Goal: Task Accomplishment & Management: Complete application form

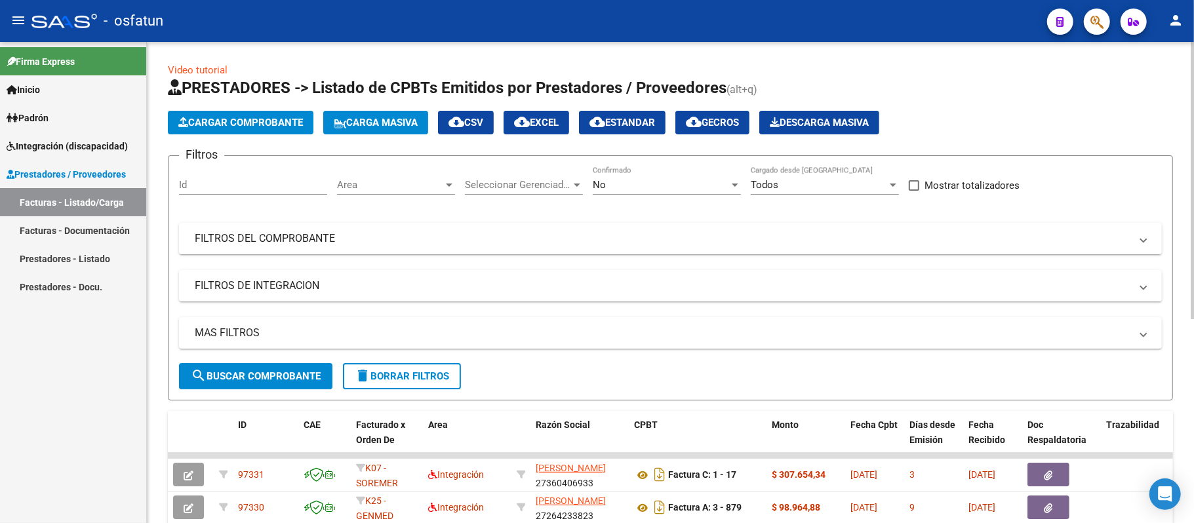
drag, startPoint x: 0, startPoint y: 0, endPoint x: 209, endPoint y: 125, distance: 243.0
click at [209, 125] on span "Cargar Comprobante" at bounding box center [240, 123] width 125 height 12
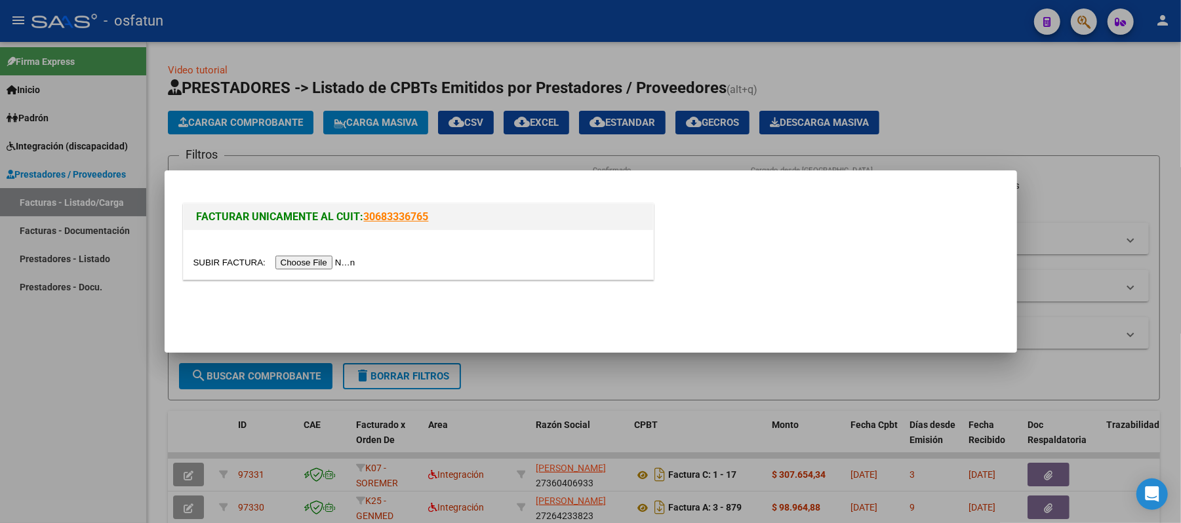
click at [331, 262] on input "file" at bounding box center [276, 263] width 166 height 14
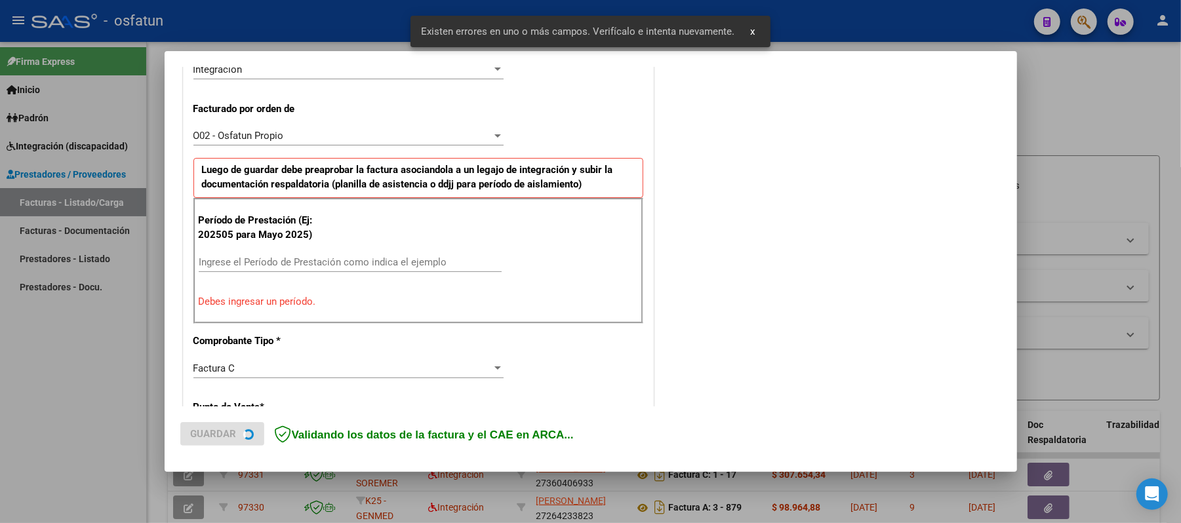
scroll to position [355, 0]
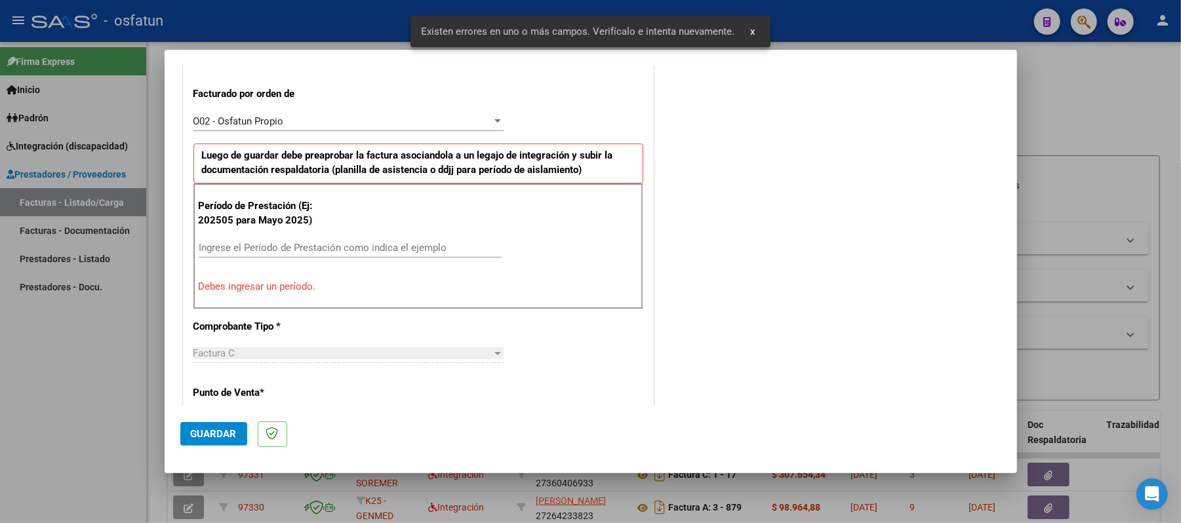
click at [412, 252] on input "Ingrese el Período de Prestación como indica el ejemplo" at bounding box center [350, 248] width 303 height 12
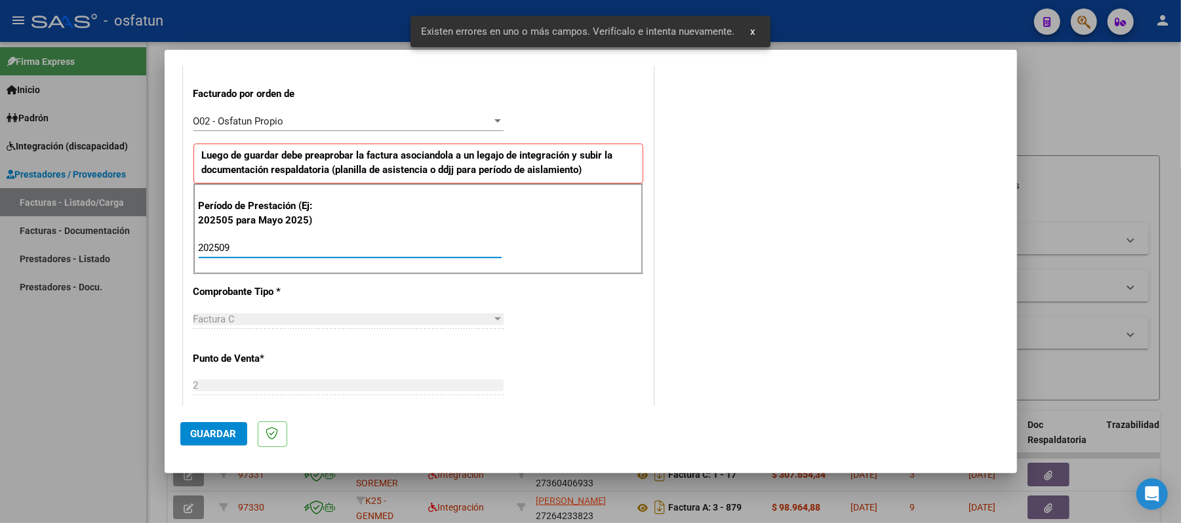
type input "202509"
drag, startPoint x: 216, startPoint y: 434, endPoint x: 223, endPoint y: 430, distance: 7.9
click at [222, 431] on span "Guardar" at bounding box center [214, 434] width 46 height 12
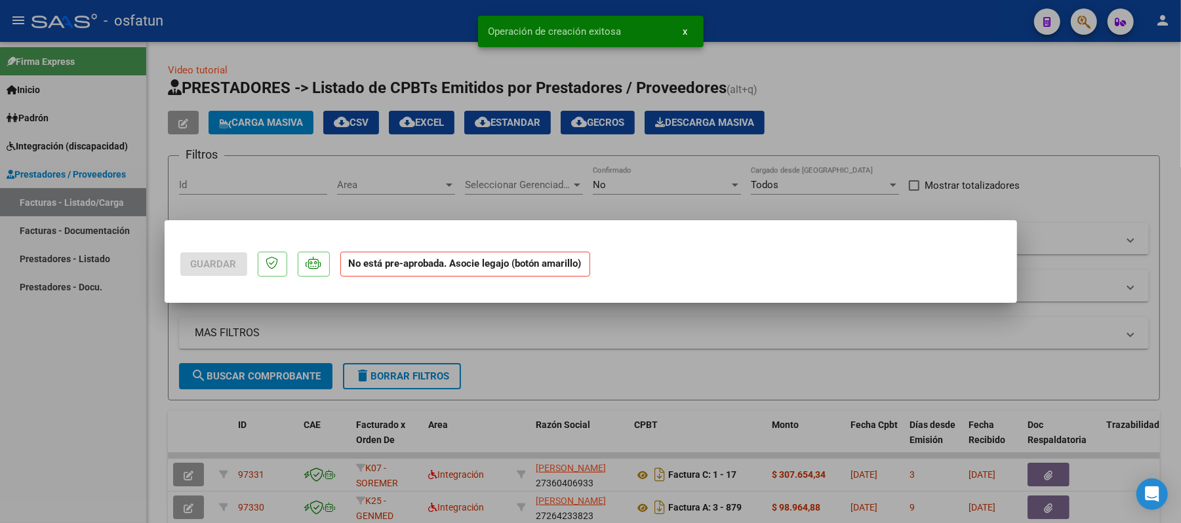
scroll to position [0, 0]
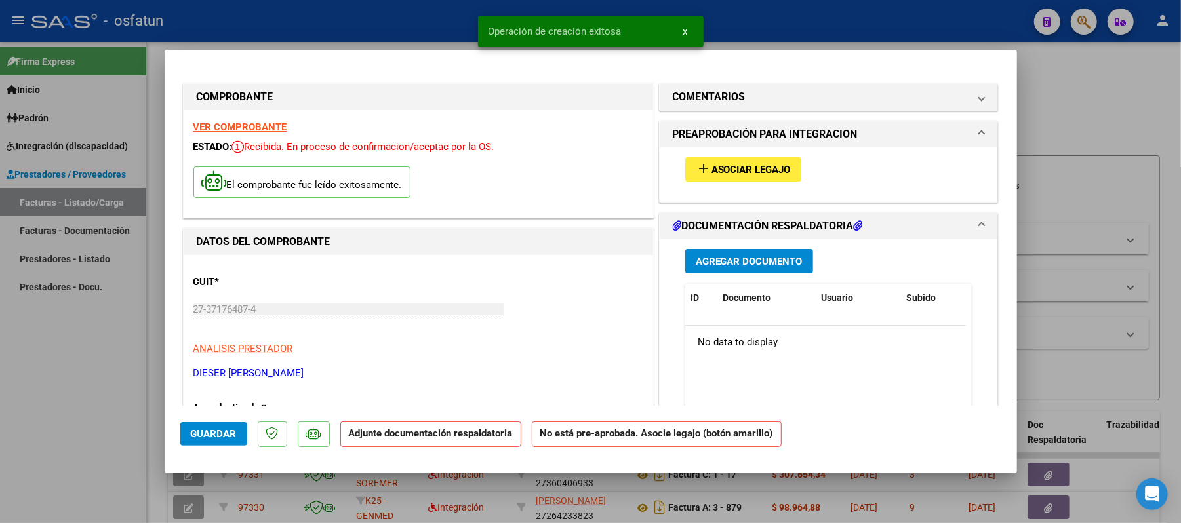
click at [775, 164] on span "Asociar Legajo" at bounding box center [751, 170] width 79 height 12
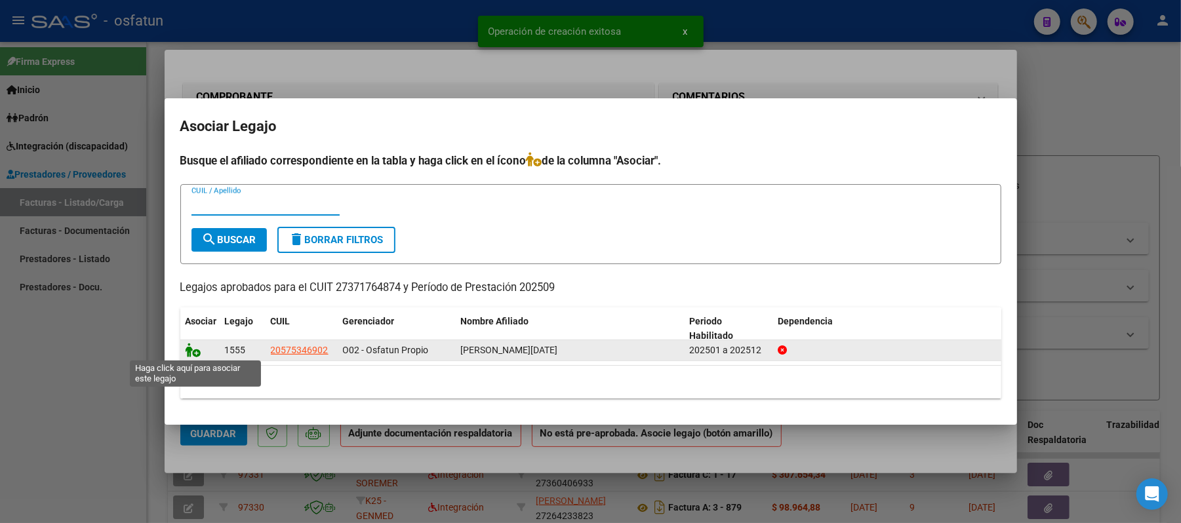
click at [190, 352] on icon at bounding box center [194, 350] width 16 height 14
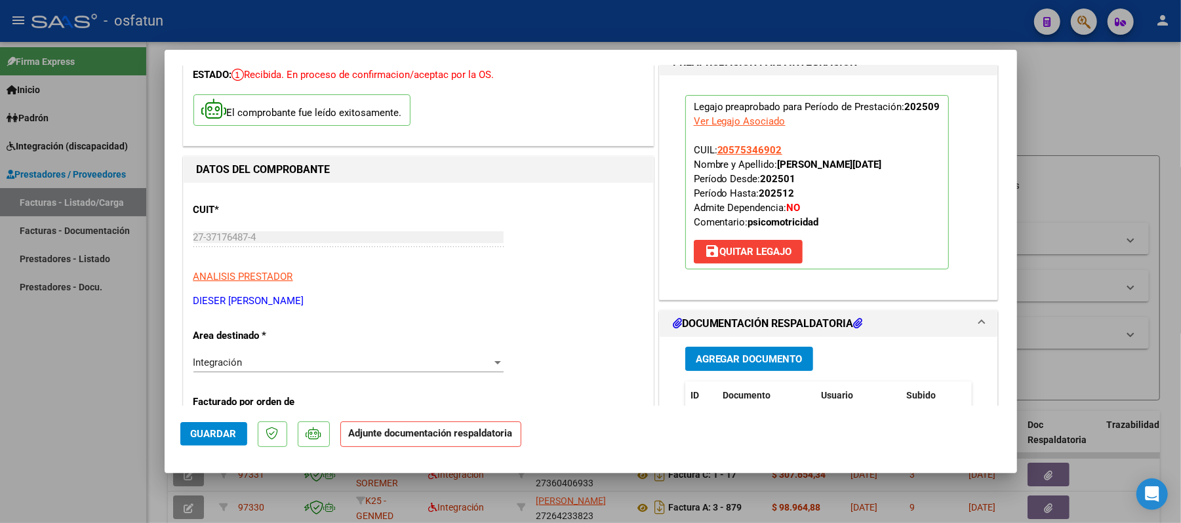
scroll to position [174, 0]
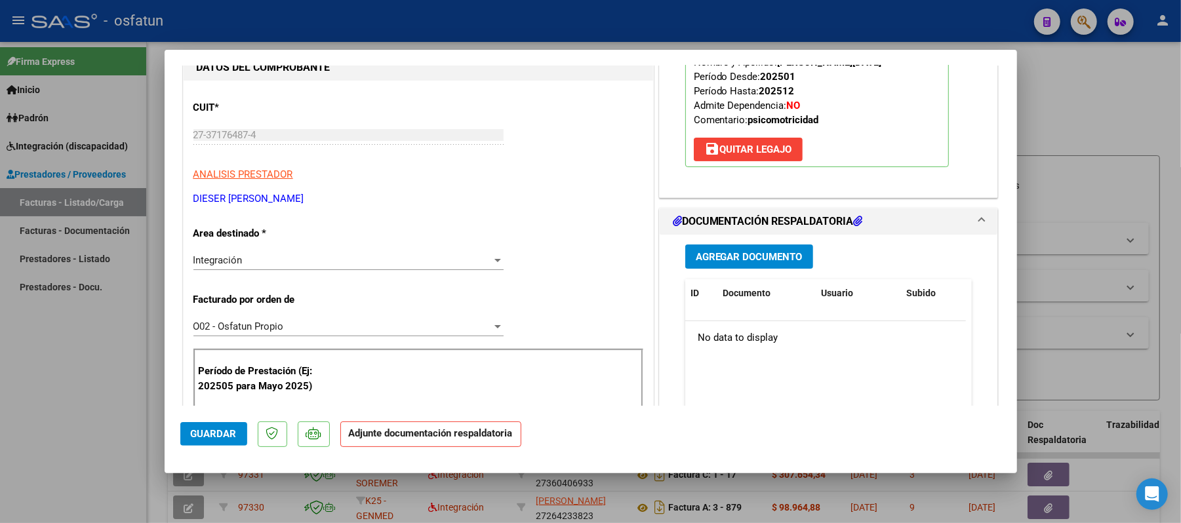
click at [735, 256] on span "Agregar Documento" at bounding box center [749, 257] width 107 height 12
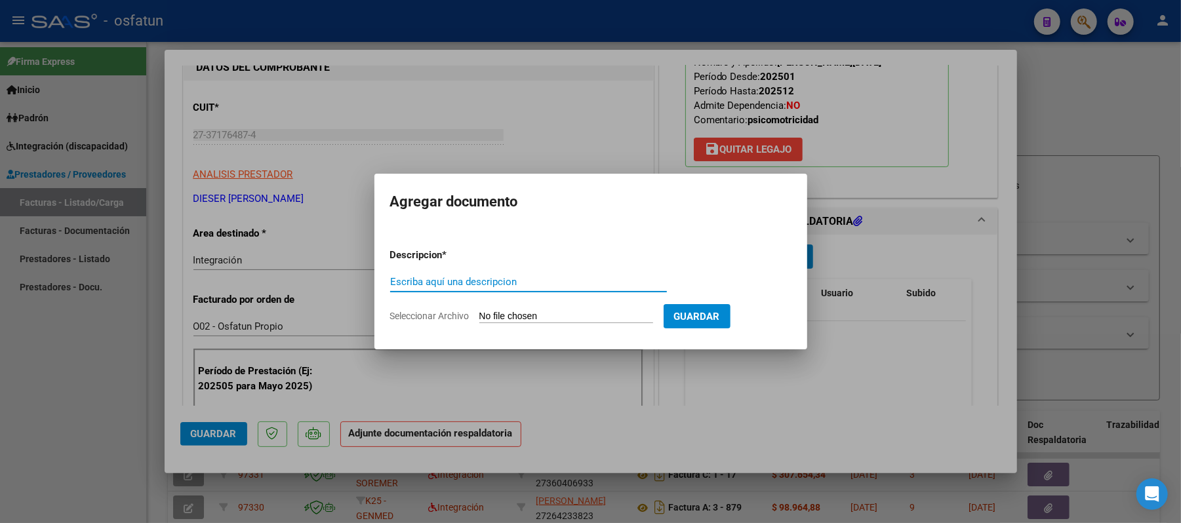
click at [561, 285] on input "Escriba aquí una descripcion" at bounding box center [528, 282] width 277 height 12
type input "ASIST"
click at [544, 315] on input "Seleccionar Archivo" at bounding box center [566, 317] width 174 height 12
type input "C:\fakepath\ASIST.pdf"
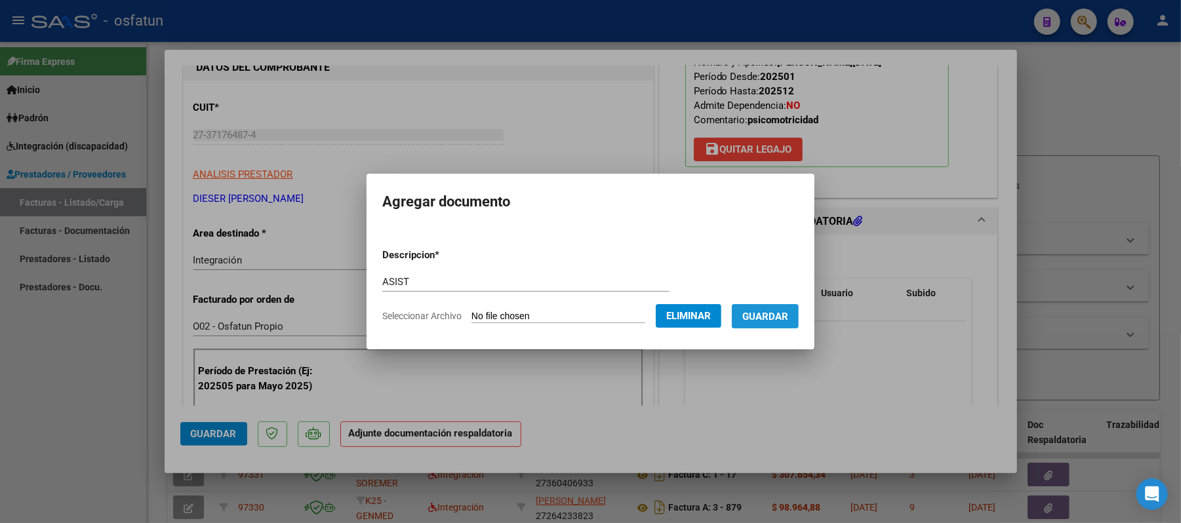
click at [782, 315] on span "Guardar" at bounding box center [765, 317] width 46 height 12
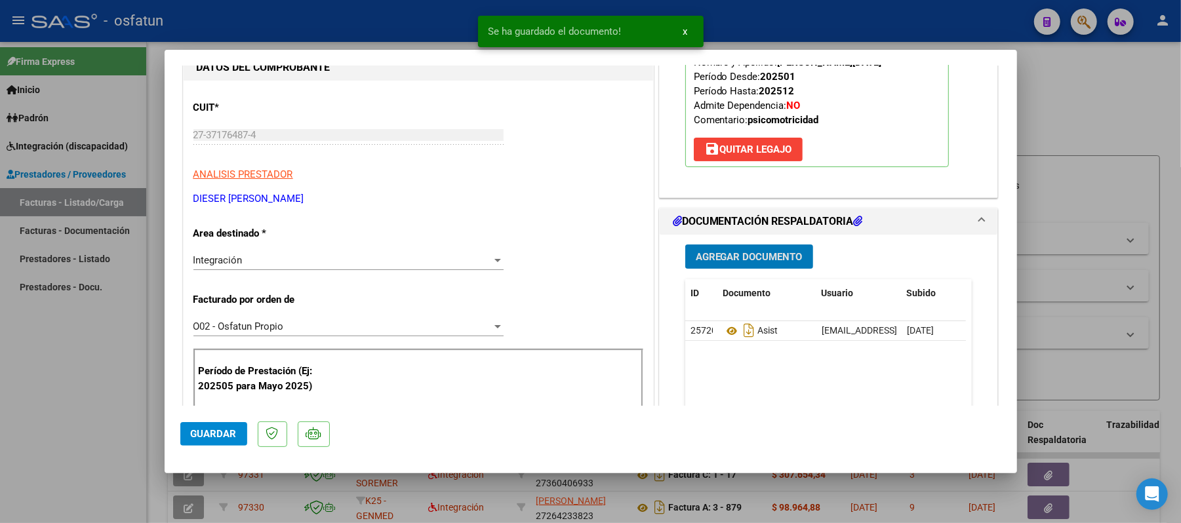
click at [745, 255] on span "Agregar Documento" at bounding box center [749, 257] width 107 height 12
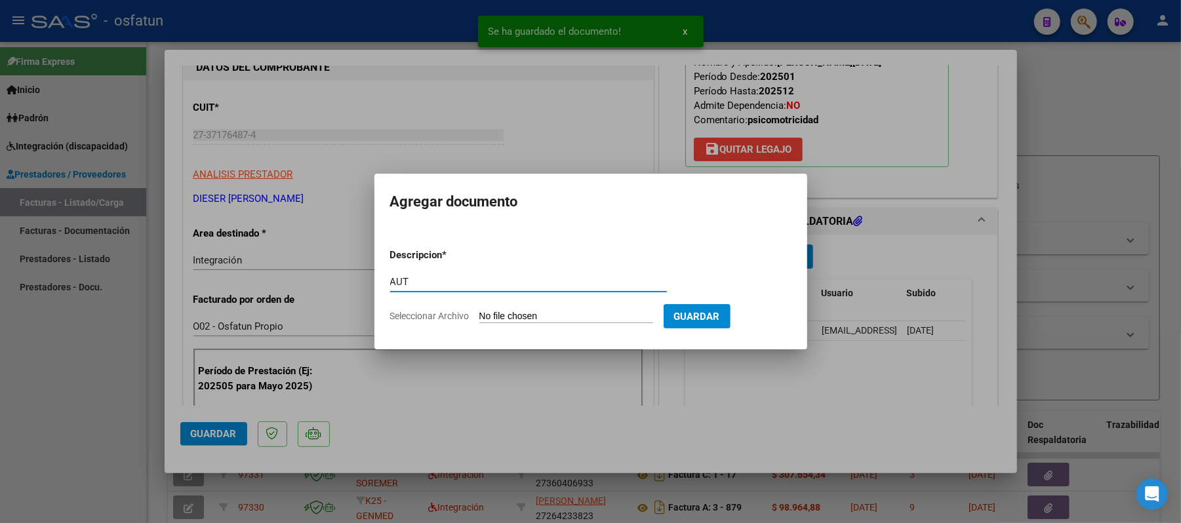
type input "AUT"
click at [576, 317] on input "Seleccionar Archivo" at bounding box center [566, 317] width 174 height 12
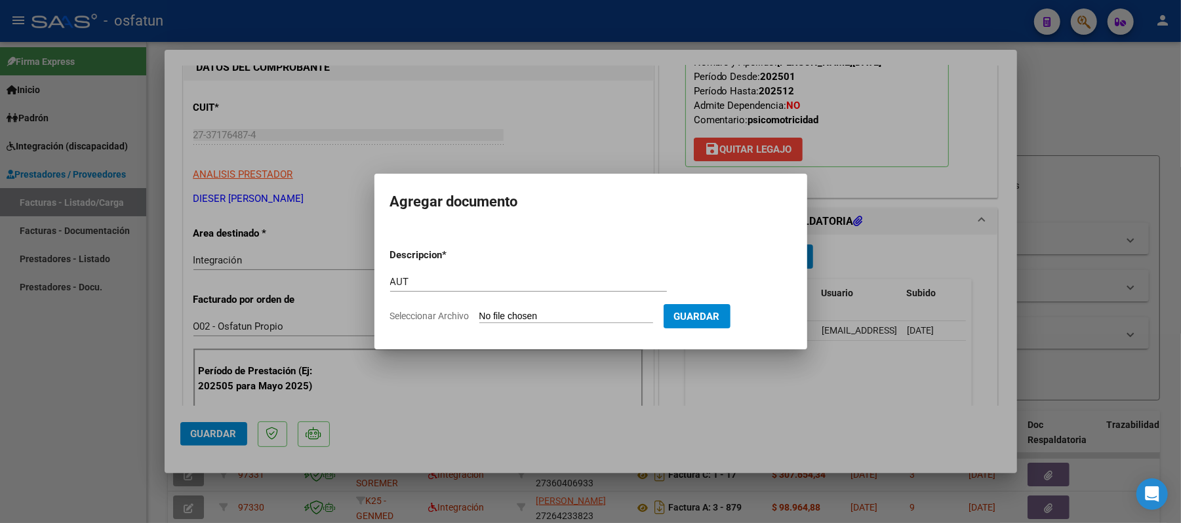
type input "C:\fakepath\AUT.pdf"
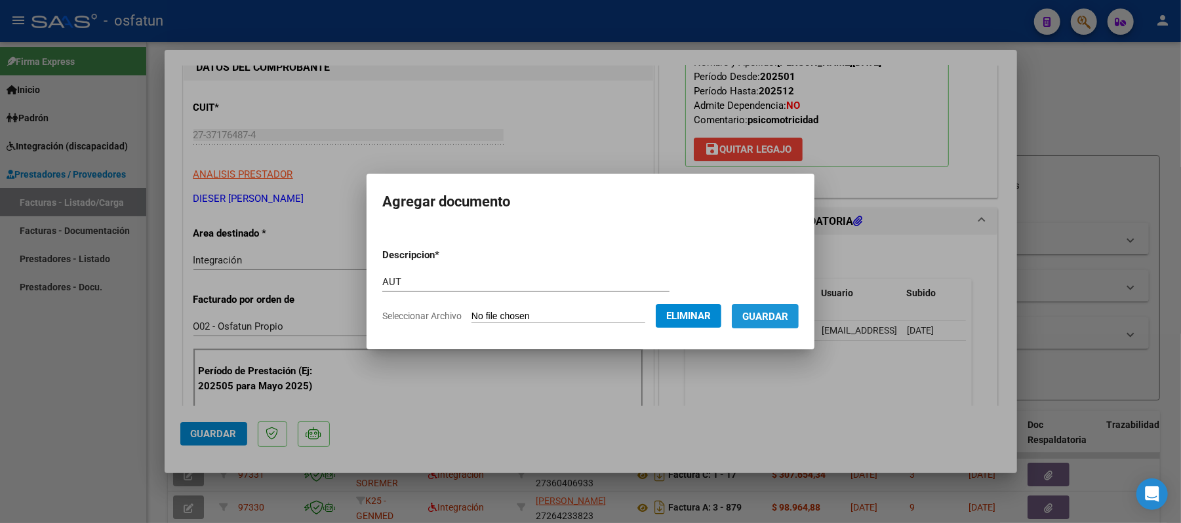
click at [767, 319] on span "Guardar" at bounding box center [765, 317] width 46 height 12
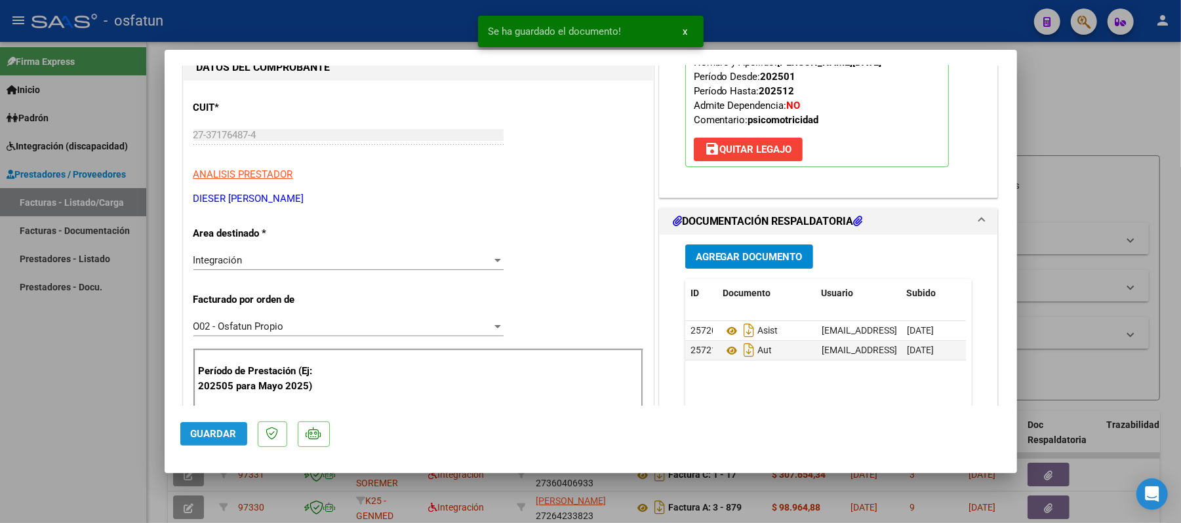
click at [230, 430] on span "Guardar" at bounding box center [214, 434] width 46 height 12
click at [1124, 125] on div at bounding box center [590, 261] width 1181 height 523
type input "$ 0,00"
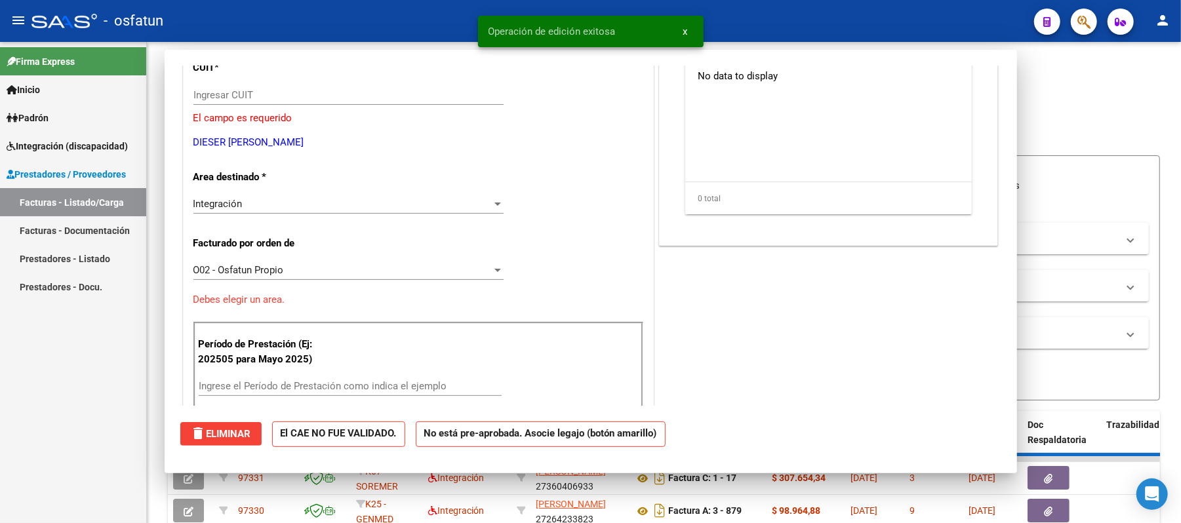
scroll to position [134, 0]
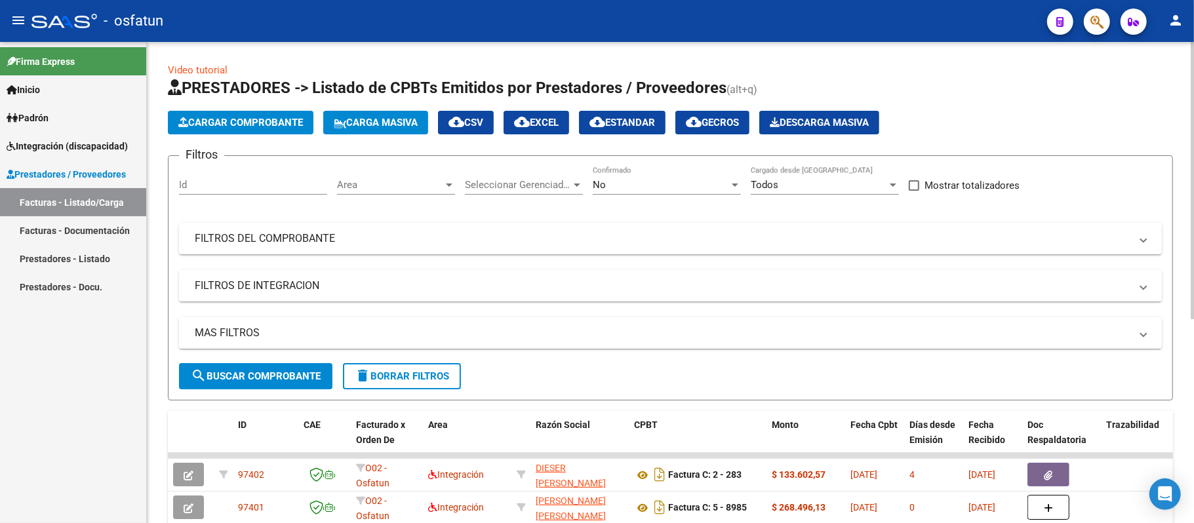
click at [278, 121] on span "Cargar Comprobante" at bounding box center [240, 123] width 125 height 12
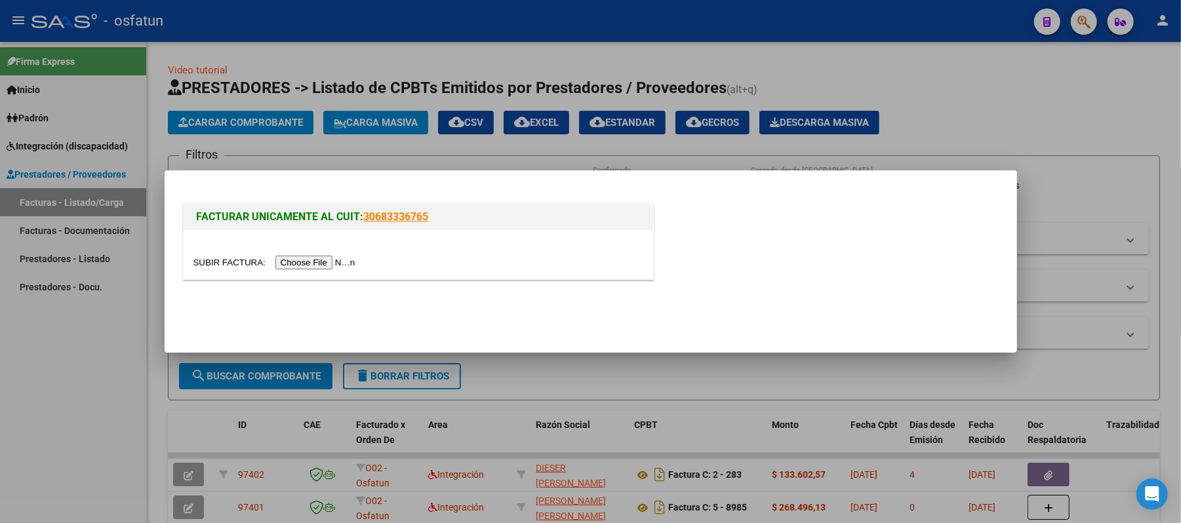
click at [333, 262] on input "file" at bounding box center [276, 263] width 166 height 14
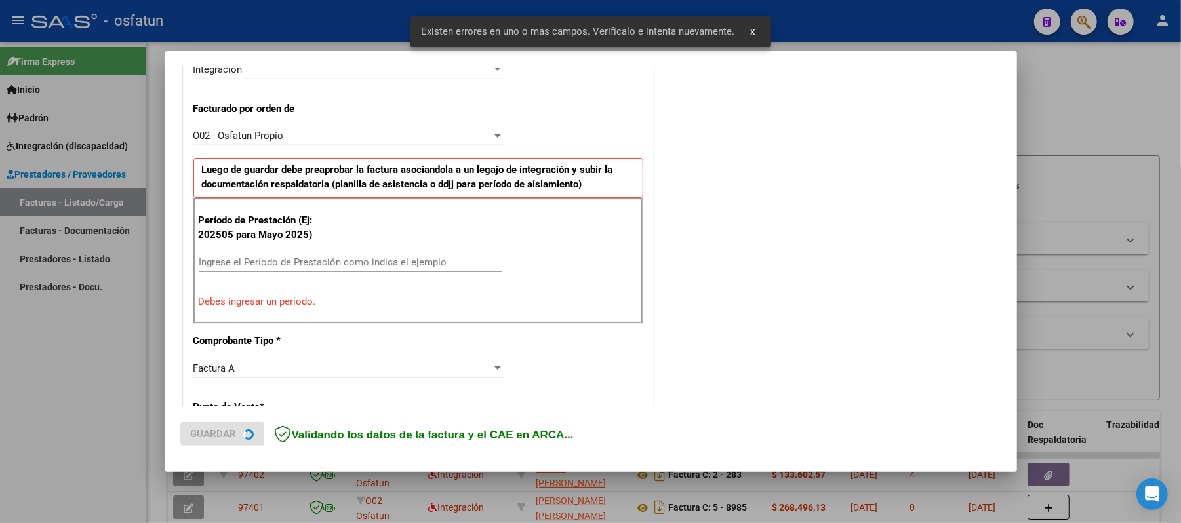
scroll to position [355, 0]
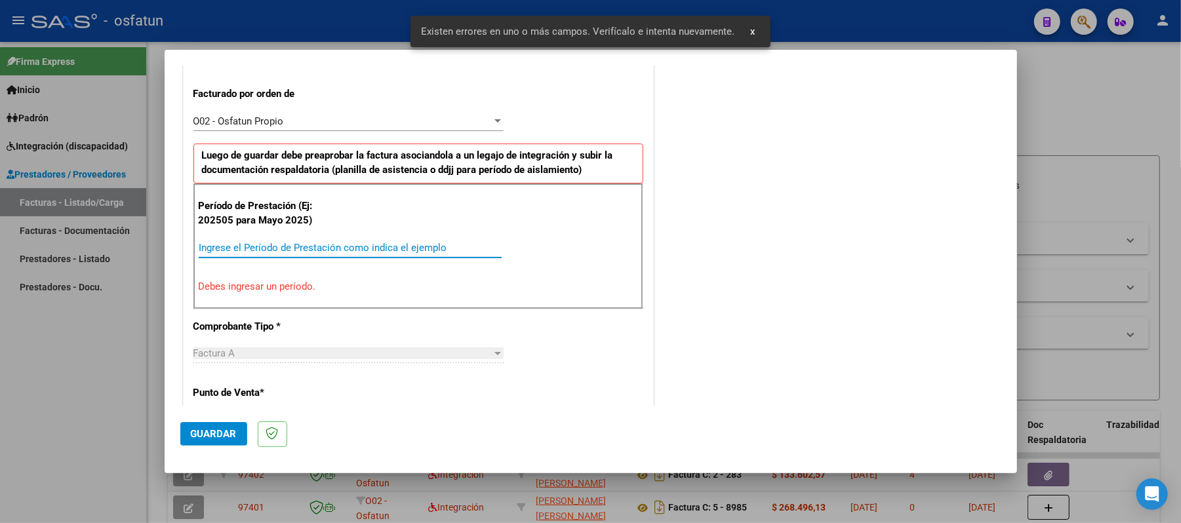
click at [379, 245] on input "Ingrese el Período de Prestación como indica el ejemplo" at bounding box center [350, 248] width 303 height 12
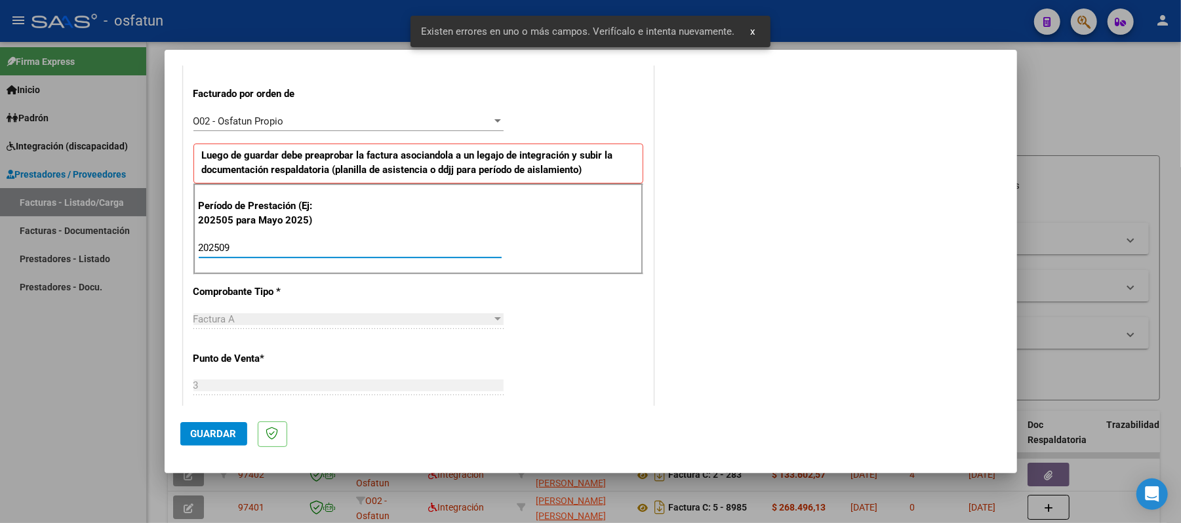
type input "202509"
click at [190, 431] on button "Guardar" at bounding box center [213, 434] width 67 height 24
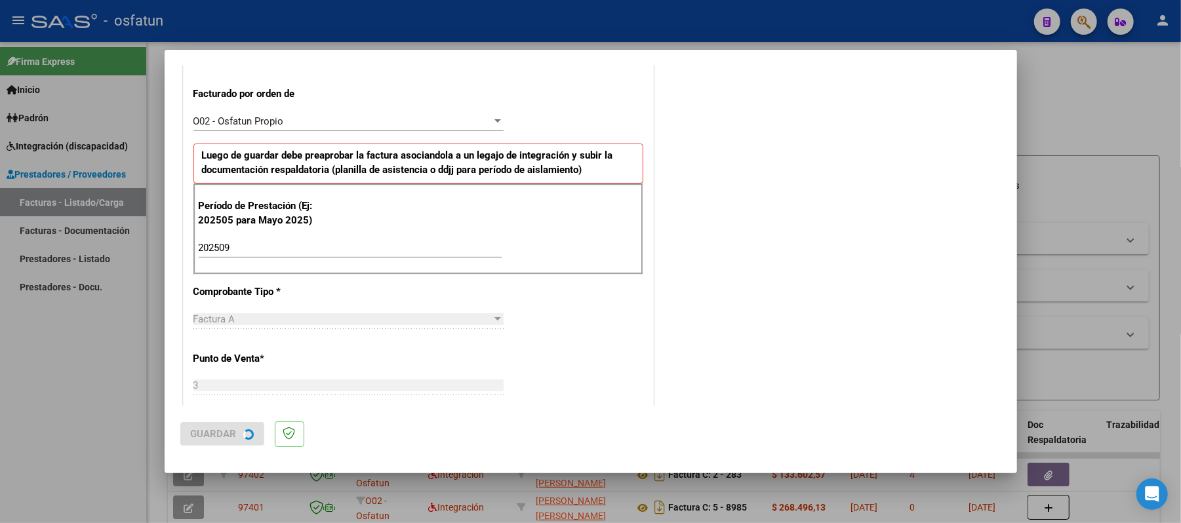
scroll to position [0, 0]
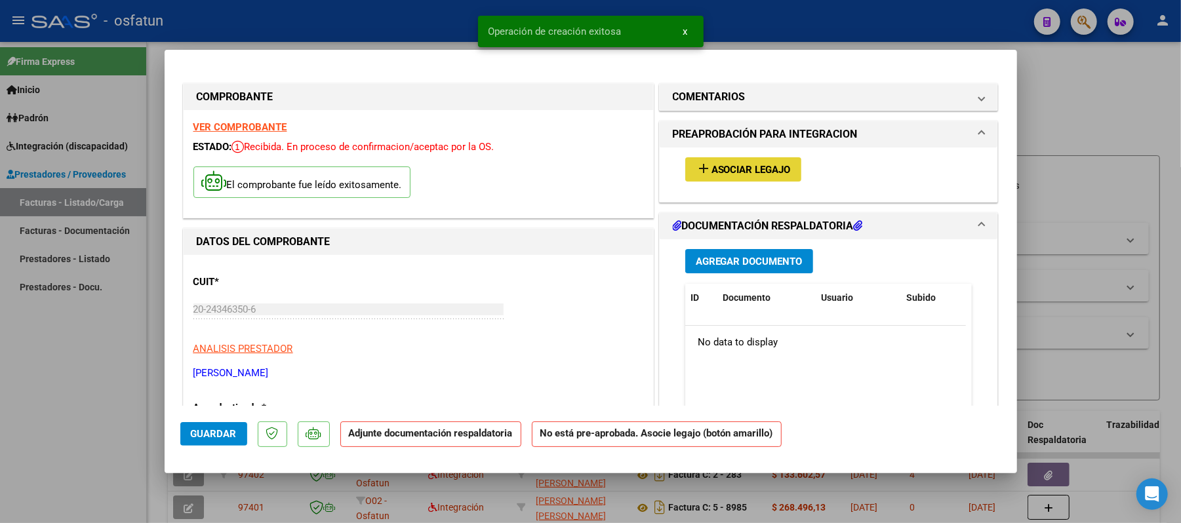
click at [746, 169] on span "Asociar Legajo" at bounding box center [751, 170] width 79 height 12
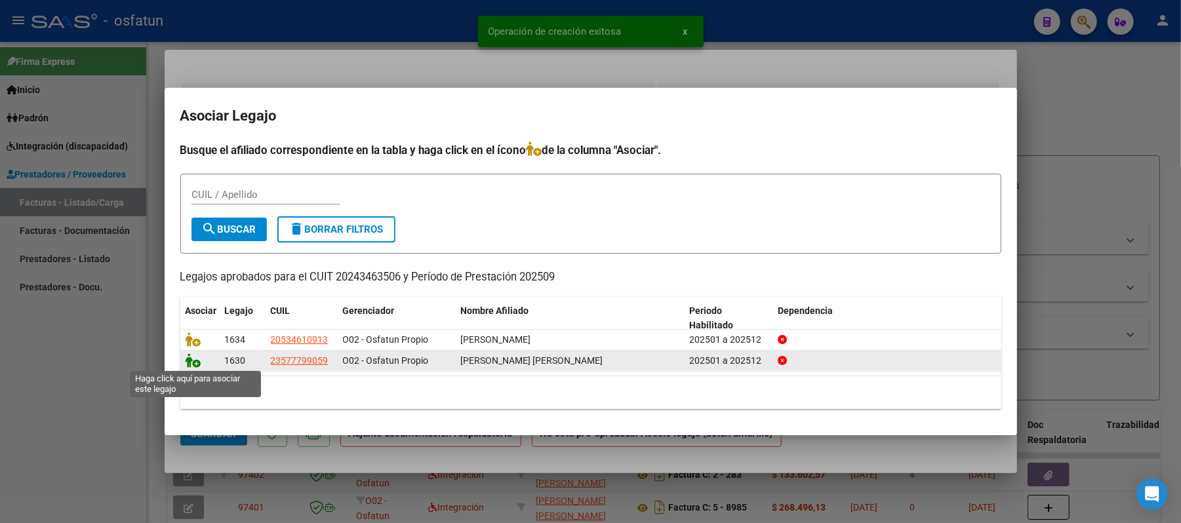
click at [193, 358] on icon at bounding box center [194, 361] width 16 height 14
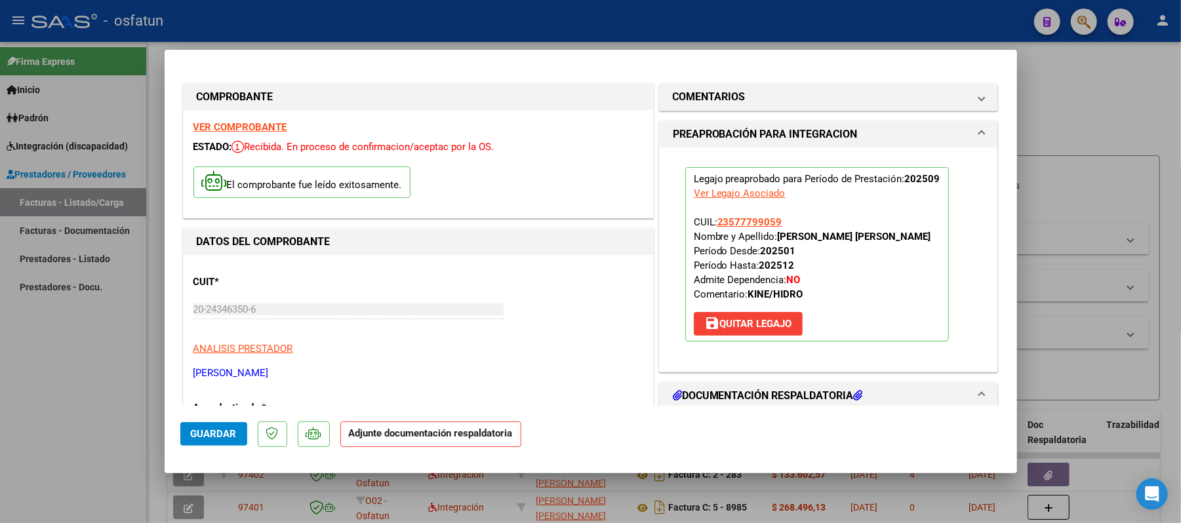
scroll to position [174, 0]
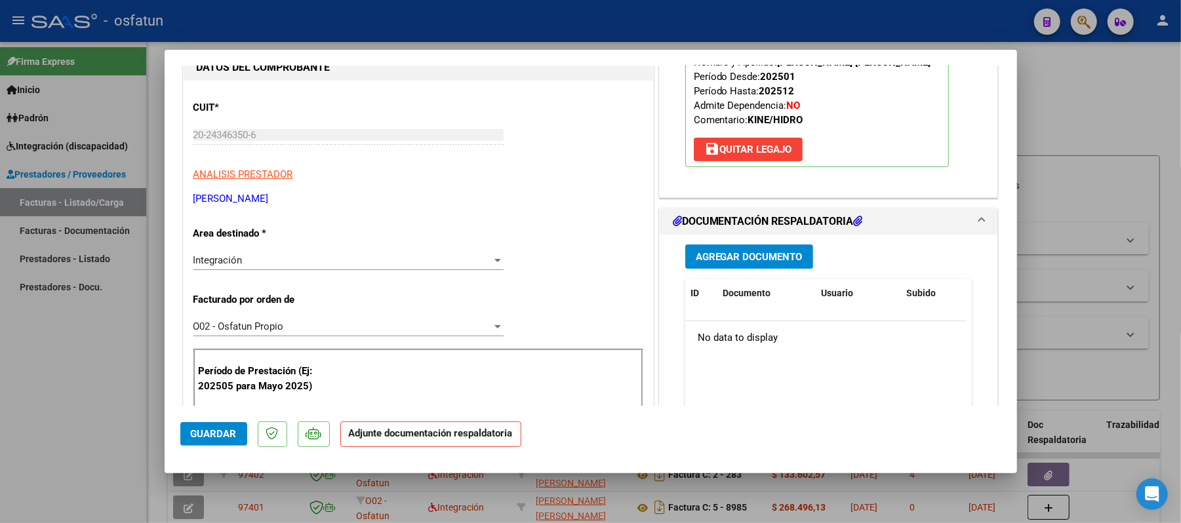
click at [736, 258] on span "Agregar Documento" at bounding box center [749, 257] width 107 height 12
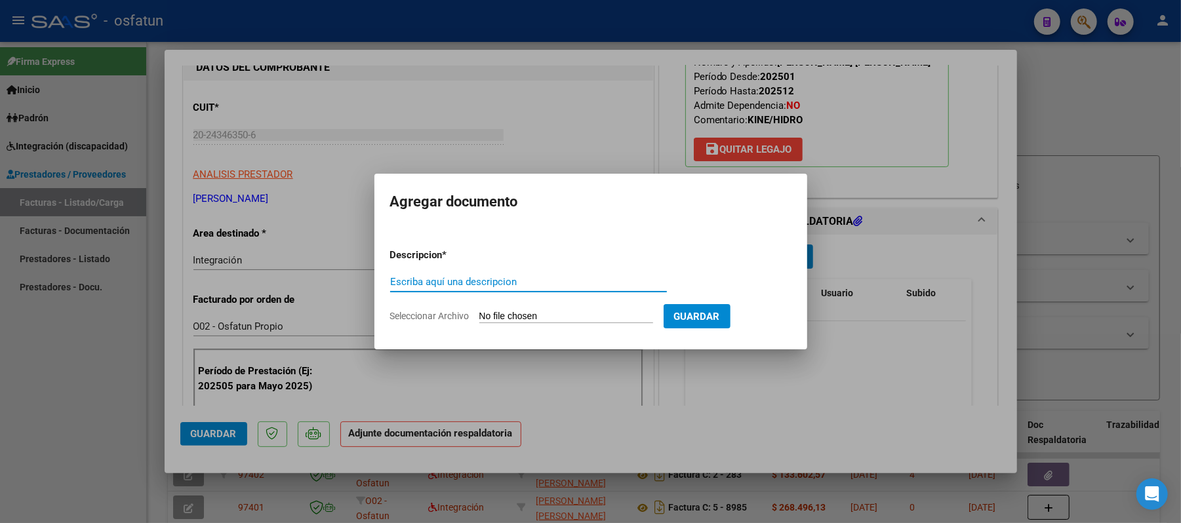
click at [506, 283] on input "Escriba aquí una descripcion" at bounding box center [528, 282] width 277 height 12
type input "ASIST"
click at [534, 313] on input "Seleccionar Archivo" at bounding box center [566, 317] width 174 height 12
type input "C:\fakepath\ASIST.pdf"
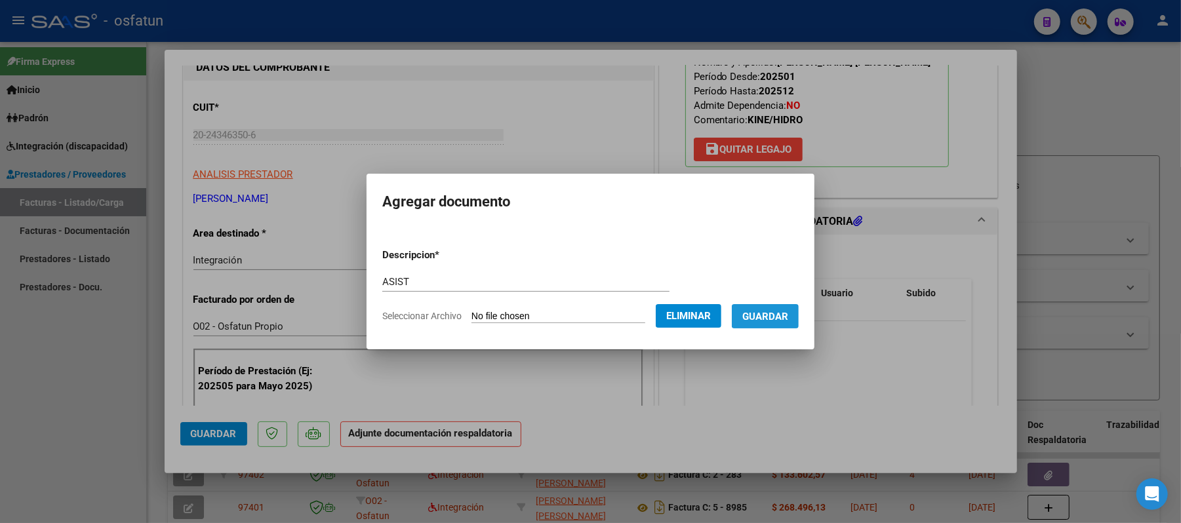
click at [770, 320] on span "Guardar" at bounding box center [765, 317] width 46 height 12
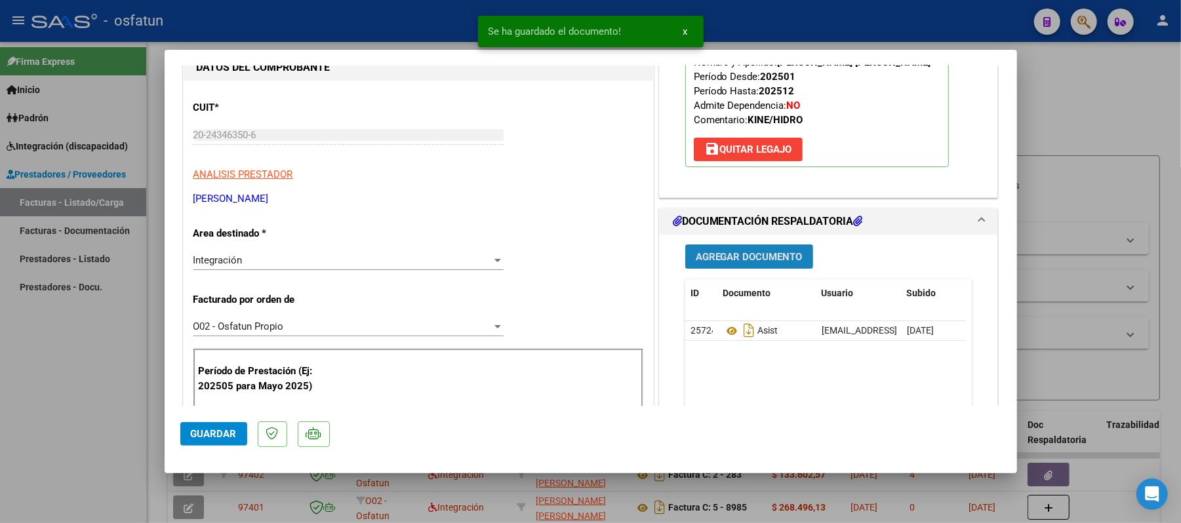
click at [750, 260] on span "Agregar Documento" at bounding box center [749, 257] width 107 height 12
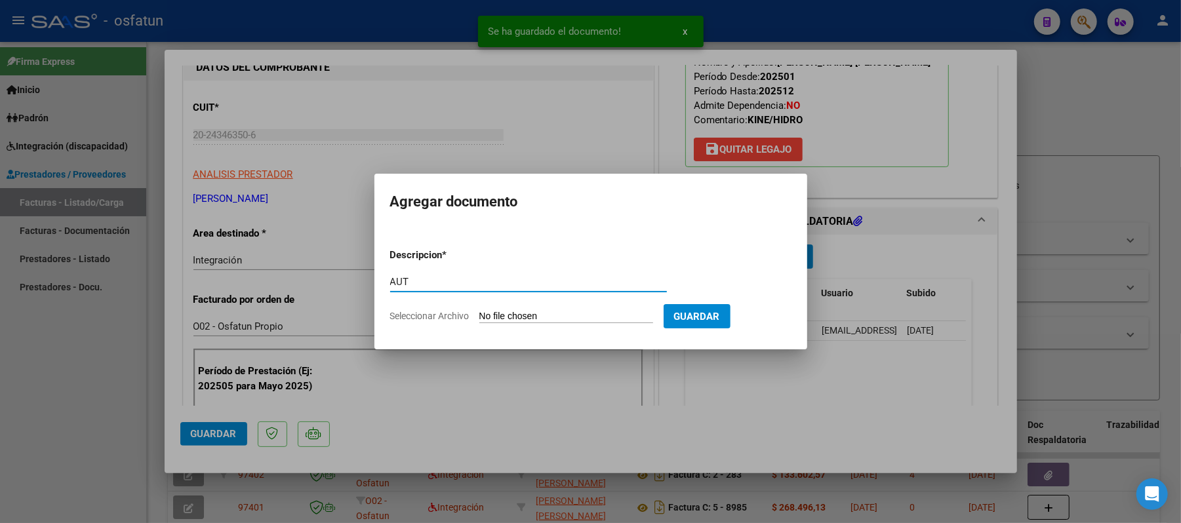
type input "AUT"
click at [557, 318] on input "Seleccionar Archivo" at bounding box center [566, 317] width 174 height 12
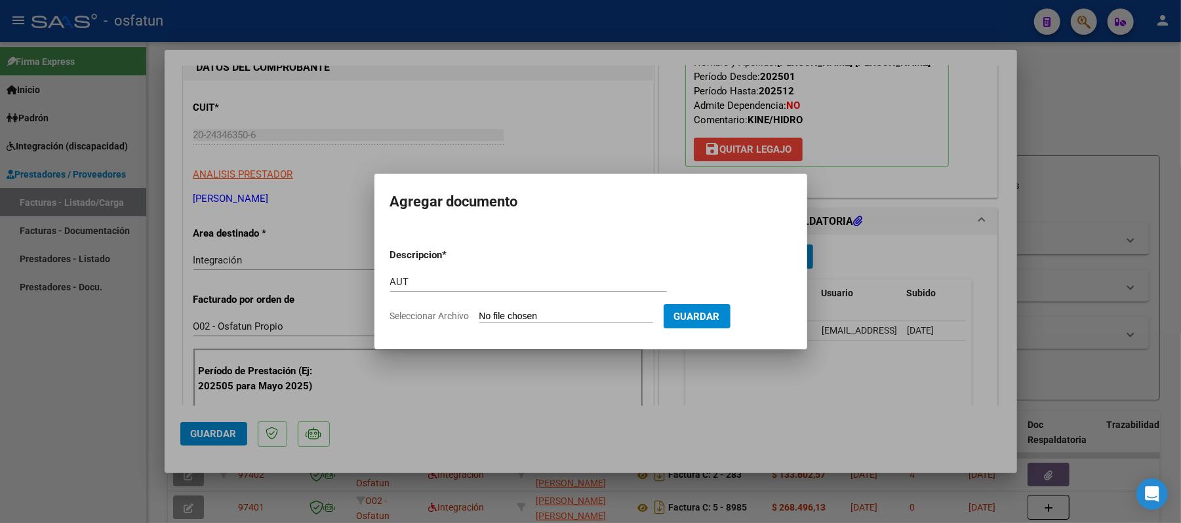
type input "C:\fakepath\AUT.pdf"
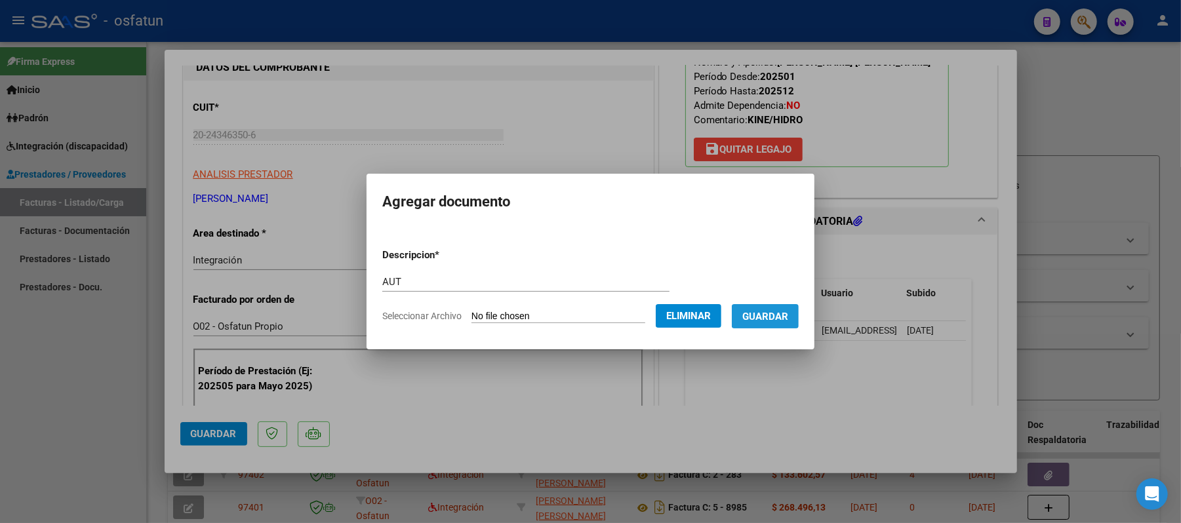
click at [775, 315] on span "Guardar" at bounding box center [765, 317] width 46 height 12
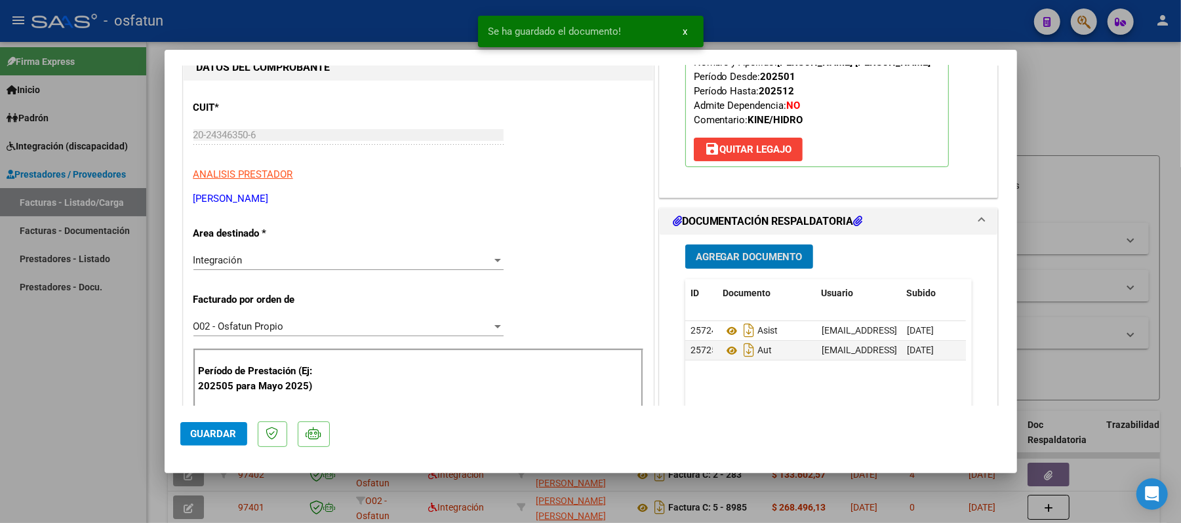
click at [215, 434] on span "Guardar" at bounding box center [214, 434] width 46 height 12
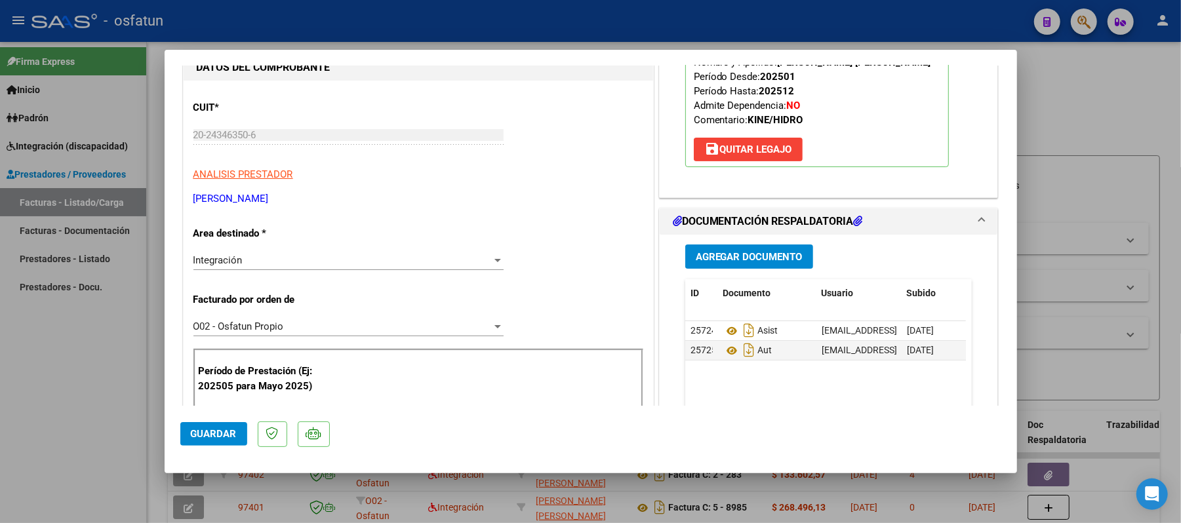
click at [1120, 100] on div at bounding box center [590, 261] width 1181 height 523
type input "$ 0,00"
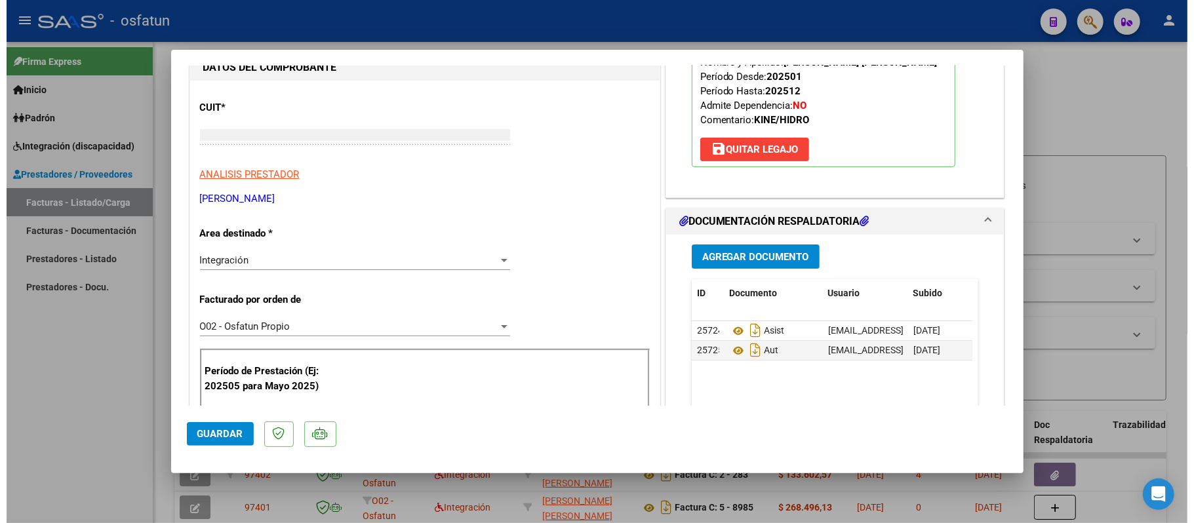
scroll to position [134, 0]
